Goal: Information Seeking & Learning: Find specific fact

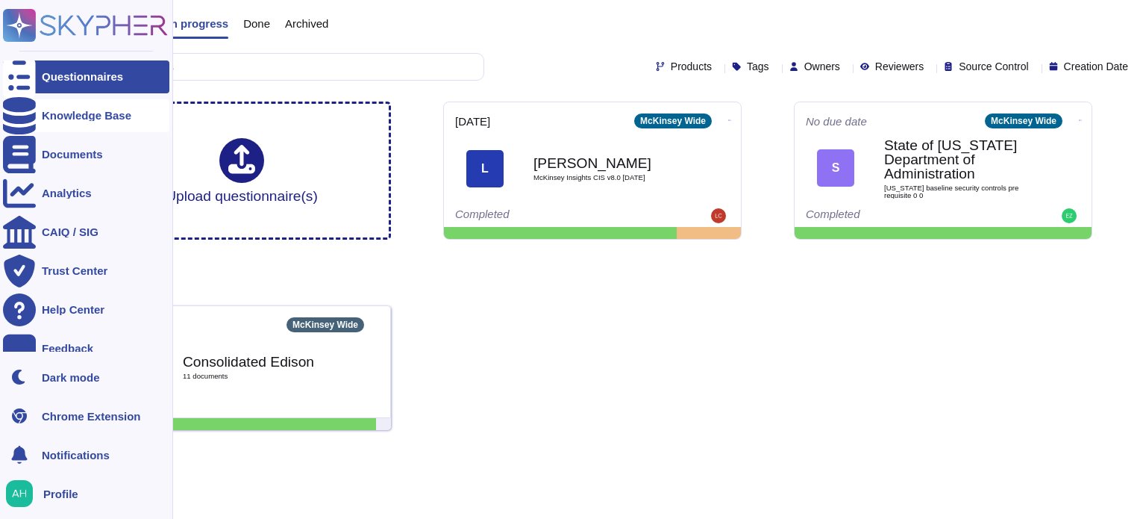
click at [87, 116] on div "Knowledge Base" at bounding box center [87, 115] width 90 height 11
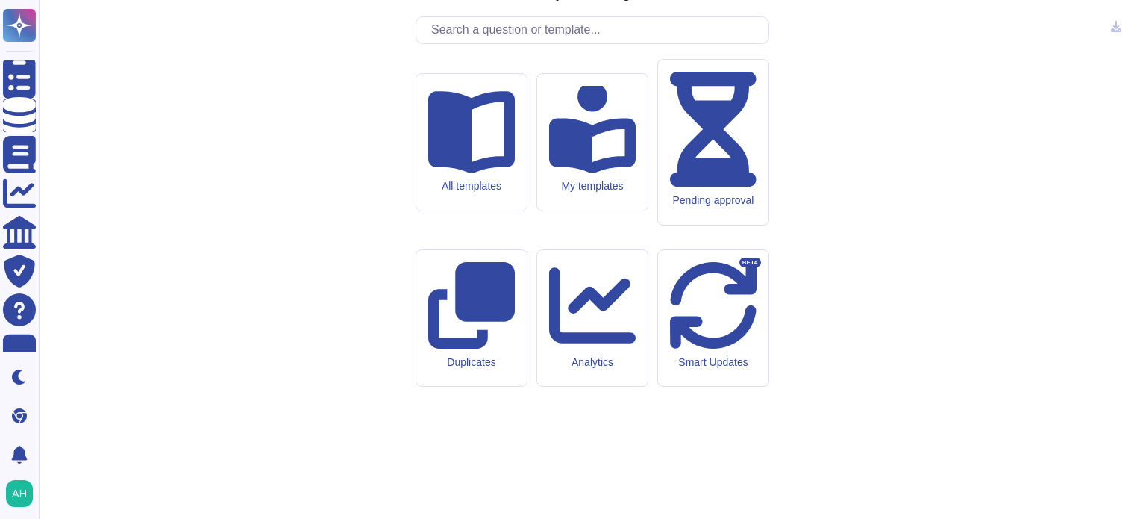
click at [469, 43] on input "text" at bounding box center [596, 30] width 345 height 26
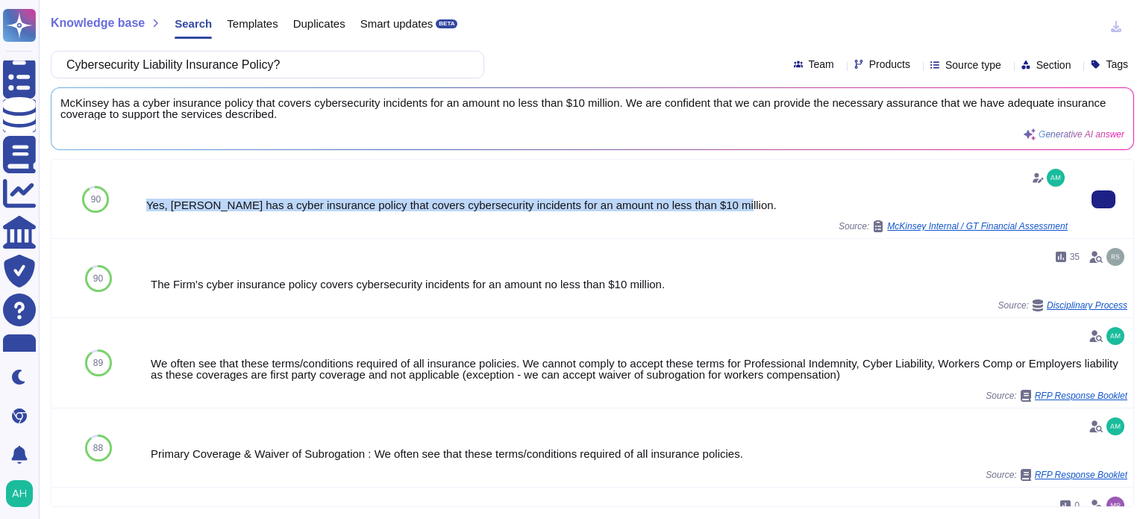
drag, startPoint x: 719, startPoint y: 203, endPoint x: 147, endPoint y: 213, distance: 572.3
click at [147, 213] on div "Yes, [PERSON_NAME] has a cyber insurance policy that covers cybersecurity incid…" at bounding box center [606, 199] width 921 height 66
copy div "Yes, [PERSON_NAME] has a cyber insurance policy that covers cybersecurity incid…"
